Goal: Feedback & Contribution: Contribute content

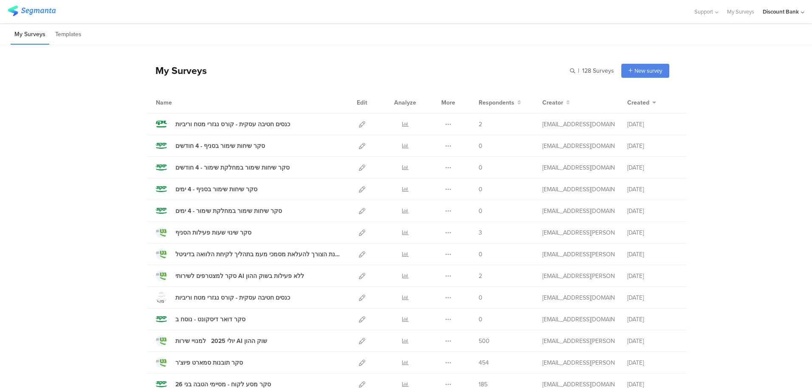
scroll to position [42, 0]
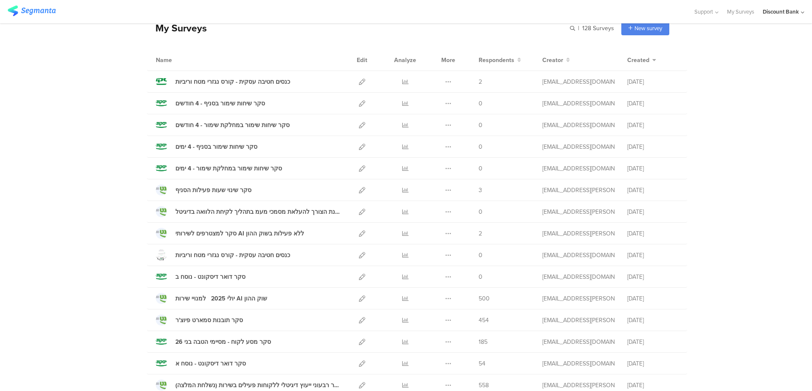
click at [402, 362] on icon at bounding box center [405, 363] width 6 height 6
click at [359, 83] on icon at bounding box center [362, 82] width 6 height 6
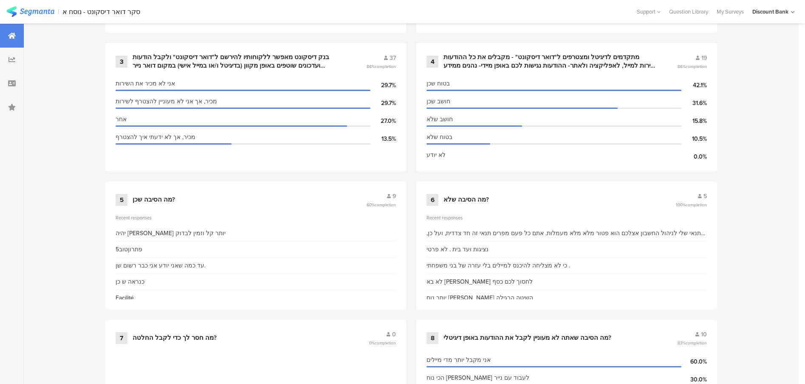
scroll to position [505, 0]
drag, startPoint x: 696, startPoint y: 226, endPoint x: 569, endPoint y: 234, distance: 127.3
click at [569, 229] on div "התנאי שלי לניהול החשבון אצלכם הוא פטור מלא מלא מעמלות. אתם כל פעם מפרים תנאי זה…" at bounding box center [566, 233] width 280 height 9
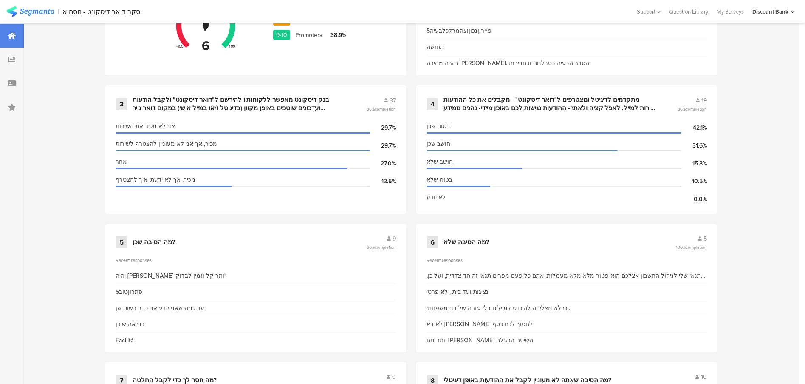
scroll to position [379, 0]
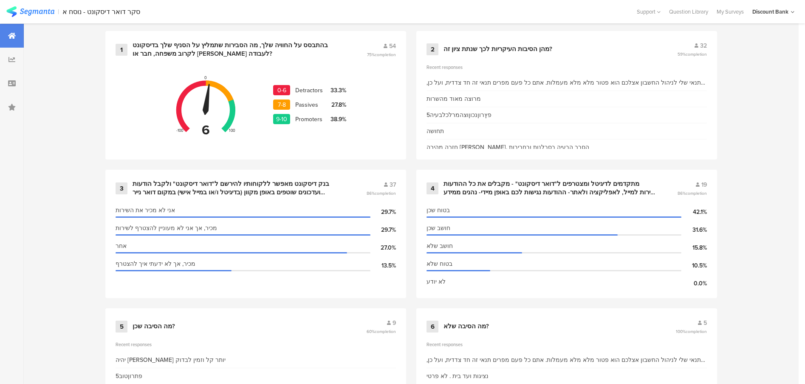
click at [491, 82] on div "התנאי שלי לניהול החשבון אצלכם הוא פטור מלא מלא מעמלות. אתם כל פעם מפרים תנאי זה…" at bounding box center [566, 82] width 280 height 9
copy div "התנאי שלי לניהול החשבון אצלכם הוא פטור מלא מלא מעמלות. אתם כל פעם מפרים תנאי זה…"
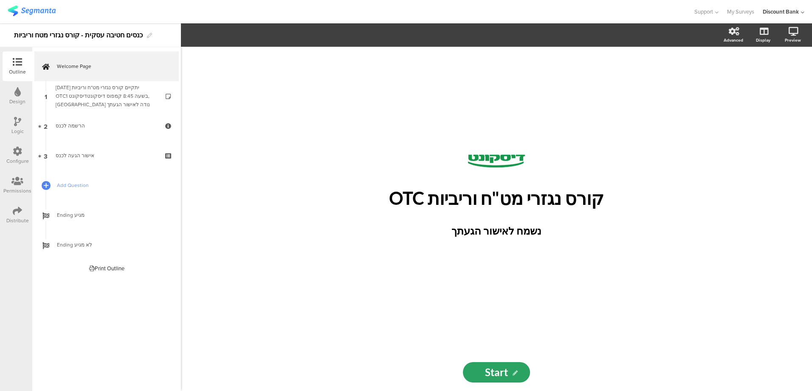
click at [112, 100] on div "ביום שלישי 16.9.2025 יתקיים קורס נגזרי מט"ח וריביות OTCבשעה 8:45 קמפוס דיסקונטד…" at bounding box center [107, 95] width 102 height 25
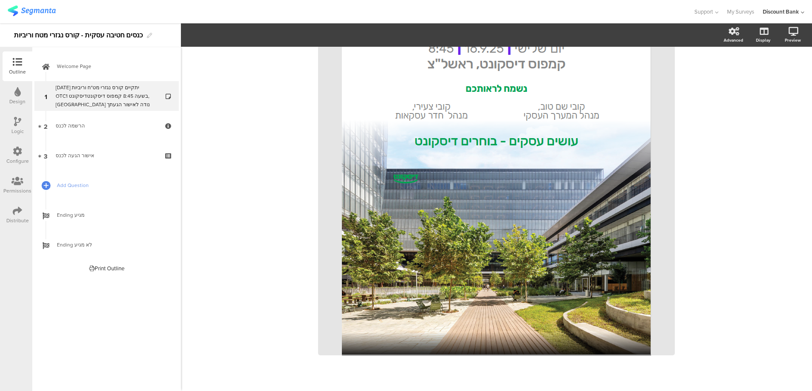
scroll to position [85, 0]
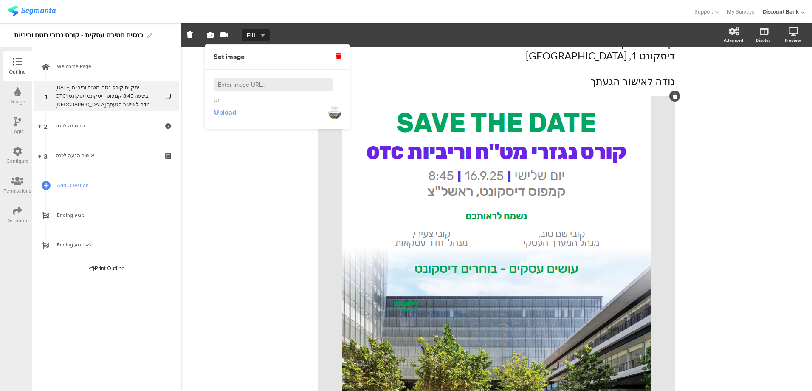
click at [236, 111] on span "Upload" at bounding box center [225, 112] width 22 height 10
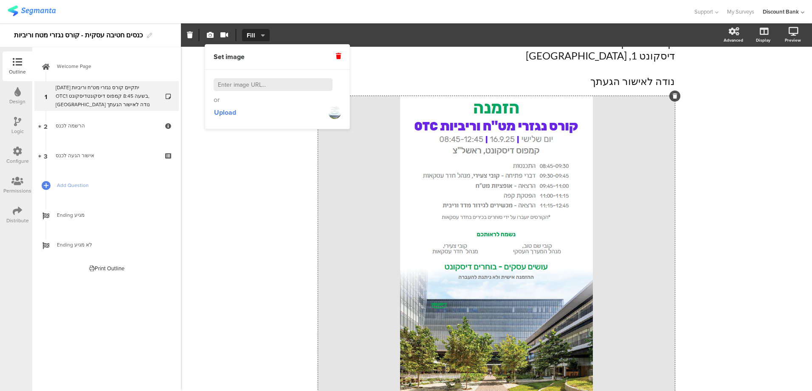
click at [92, 129] on div "הרשמה לכנס" at bounding box center [107, 125] width 102 height 8
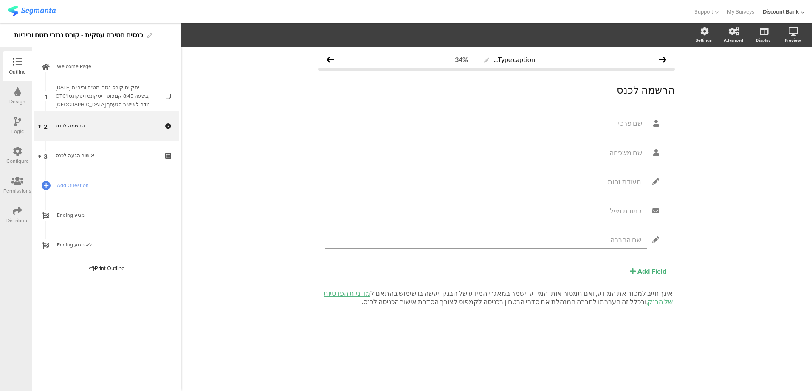
click at [92, 91] on div "ביום שלישי 16.9.2025 יתקיים קורס נגזרי מט"ח וריביות OTCבשעה 8:45 קמפוס דיסקונטד…" at bounding box center [107, 95] width 102 height 25
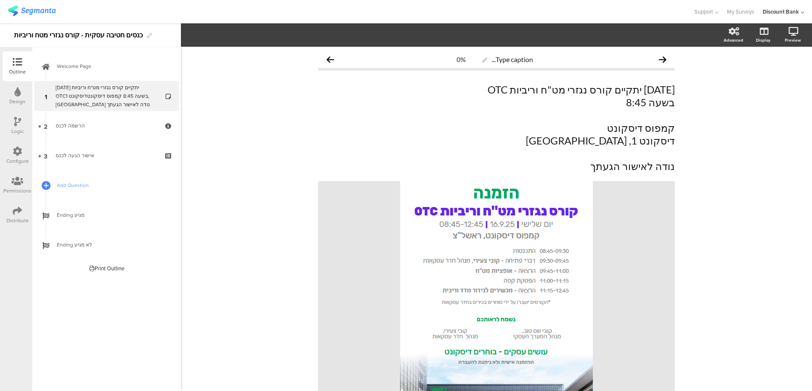
click at [93, 71] on link "Welcome Page" at bounding box center [106, 66] width 144 height 30
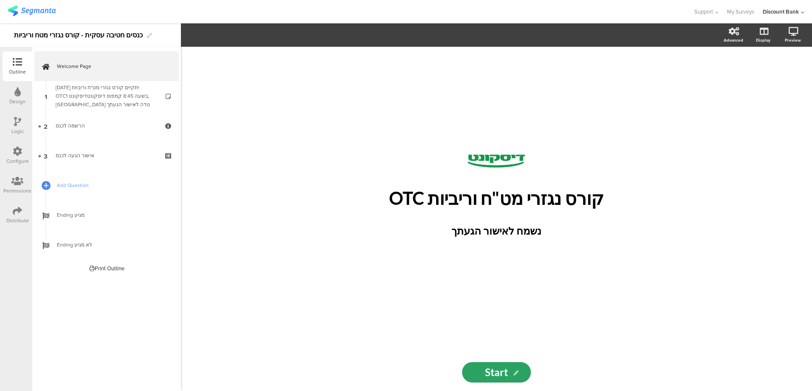
click at [121, 101] on div "ביום שלישי 16.9.2025 יתקיים קורס נגזרי מט"ח וריביות OTCבשעה 8:45 קמפוס דיסקונטד…" at bounding box center [107, 95] width 102 height 25
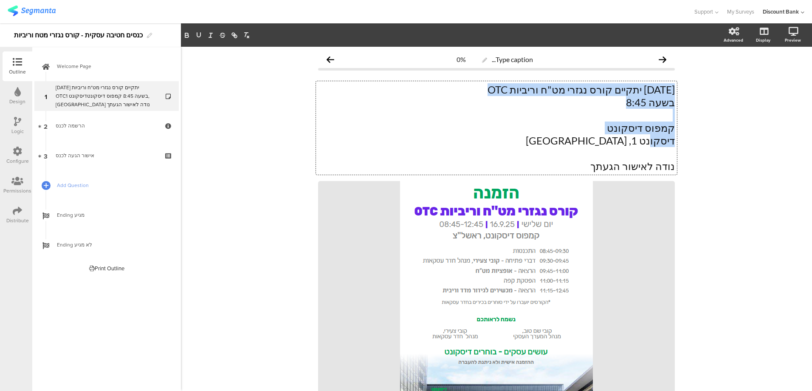
drag, startPoint x: 575, startPoint y: 166, endPoint x: 684, endPoint y: 81, distance: 138.1
click at [683, 81] on div "Type caption... 0% ביום שלישי 16.9.2025 יתקיים קורס נגזרי מט"ח וריביות OTC בשעה…" at bounding box center [496, 301] width 631 height 508
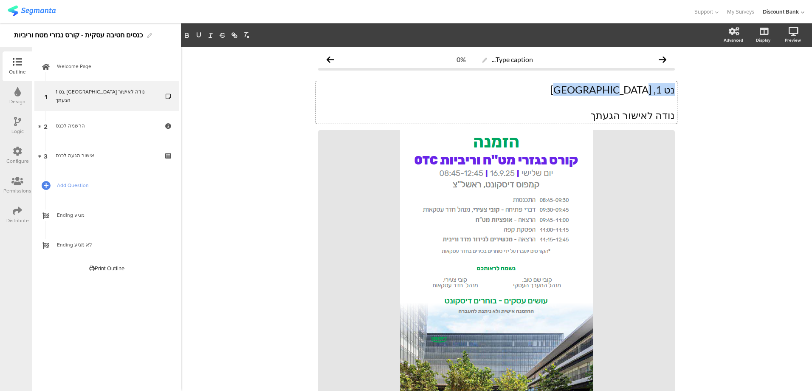
drag, startPoint x: 583, startPoint y: 86, endPoint x: 693, endPoint y: 82, distance: 110.1
click at [692, 82] on div "Type caption... 0% נט 1, ראשון לציון נודה לאישור הגעתך נט 1, ראשון לציון נודה ל…" at bounding box center [496, 275] width 631 height 457
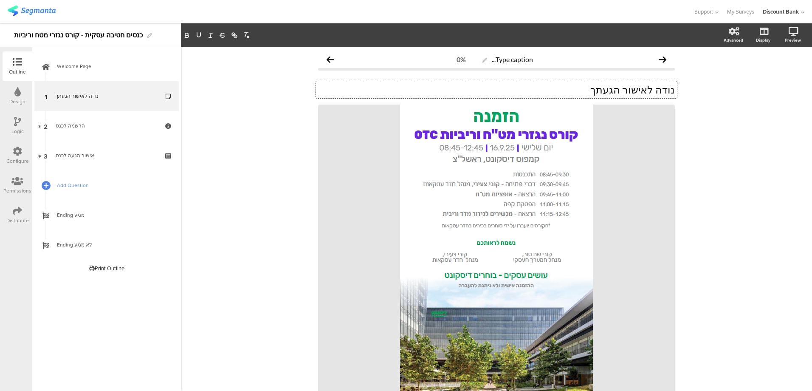
click at [575, 94] on p "נודה לאישור הגעתך" at bounding box center [496, 89] width 357 height 13
click at [789, 229] on div "Type caption... 0% נודה לאישור הגעתך לקורס נודה לאישור הגעתך לקורס נודה לאישור …" at bounding box center [496, 262] width 631 height 431
click at [789, 34] on icon at bounding box center [794, 31] width 10 height 8
click at [779, 75] on icon at bounding box center [782, 76] width 7 height 11
click at [650, 94] on p "נודה לאישור הגעתך לקורס" at bounding box center [496, 89] width 357 height 13
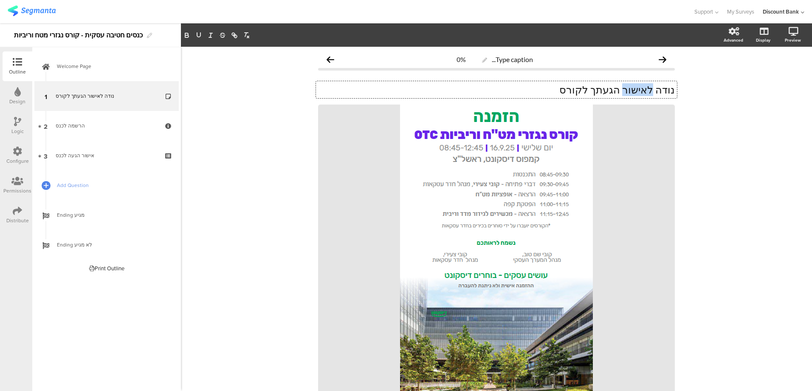
click at [650, 94] on p "נודה לאישור הגעתך לקורס" at bounding box center [496, 89] width 357 height 13
click at [106, 126] on div "הרשמה לכנס" at bounding box center [107, 125] width 102 height 8
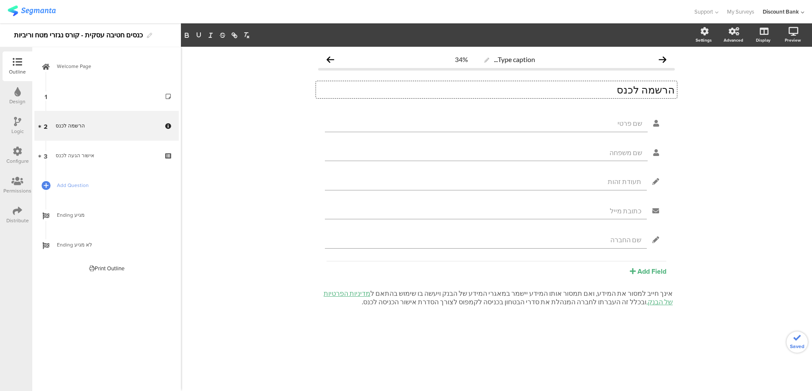
click at [709, 179] on div "Type caption... 34% הרשמה לכנס הרשמה לכנס הרשמה לכנס שם פרטי שם משפחה" at bounding box center [496, 219] width 631 height 344
click at [86, 98] on link "1" at bounding box center [106, 96] width 144 height 30
